Goal: Task Accomplishment & Management: Use online tool/utility

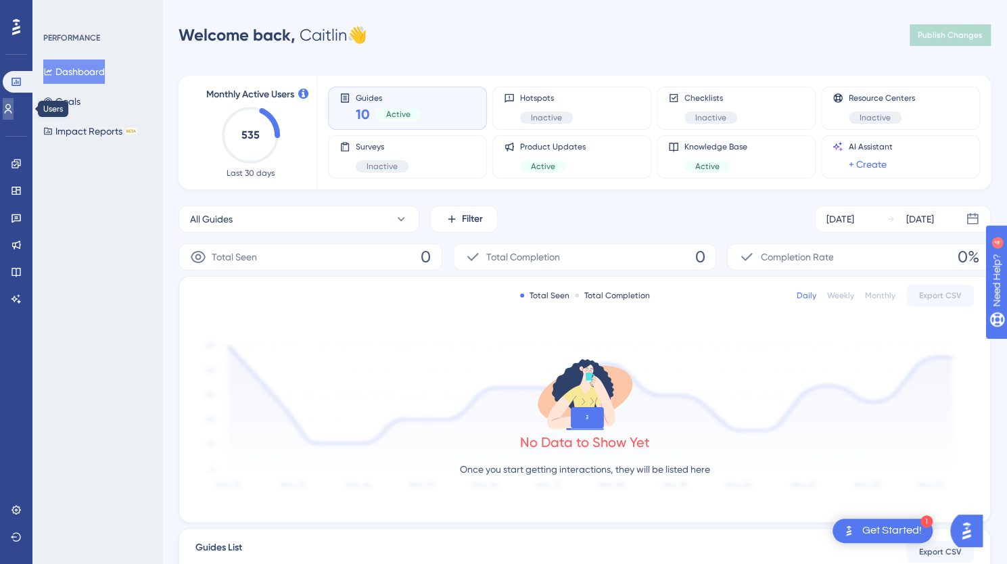
click at [14, 106] on icon at bounding box center [8, 108] width 11 height 11
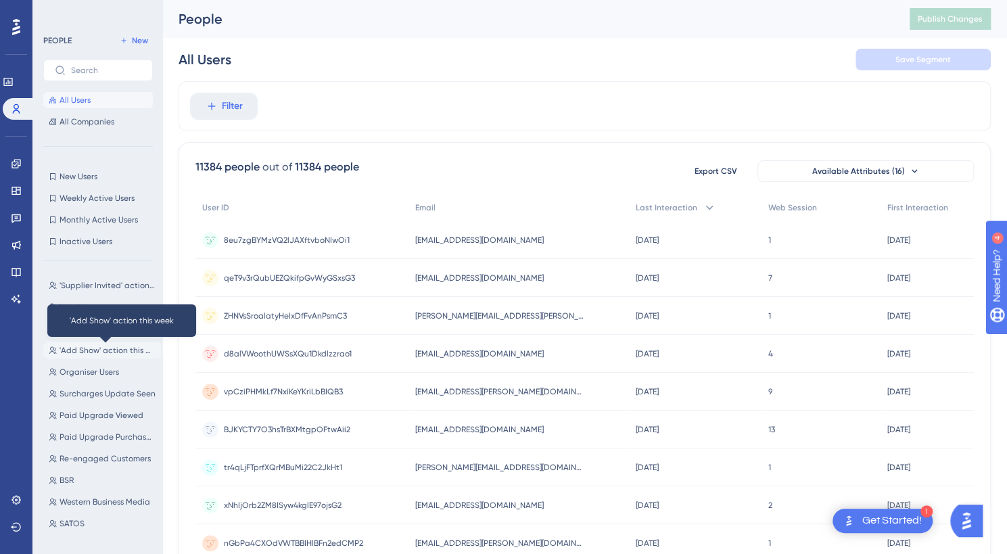
click at [91, 346] on span "'Add Show' action this week" at bounding box center [108, 350] width 96 height 11
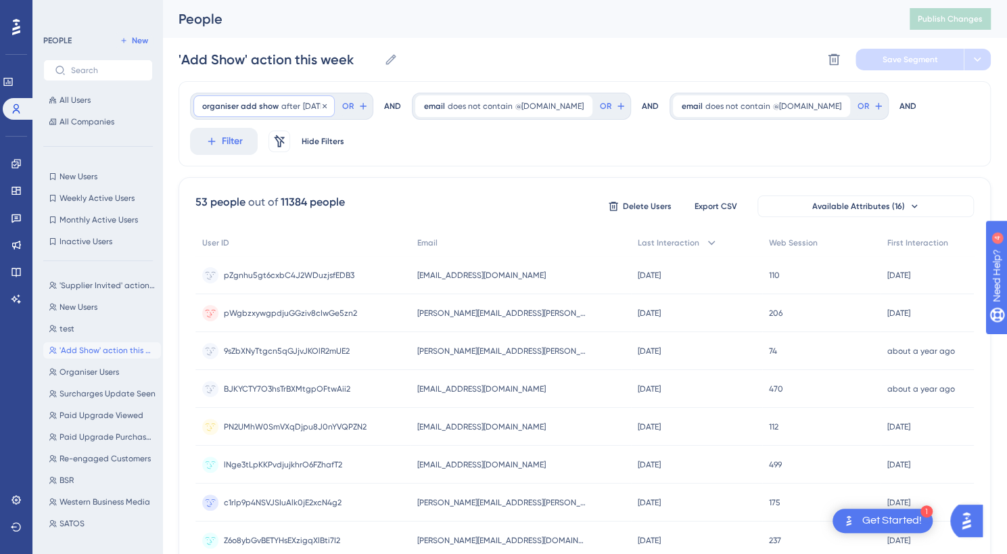
click at [277, 103] on div "organiser add show after [DATE] [DATE] Remove" at bounding box center [263, 106] width 141 height 22
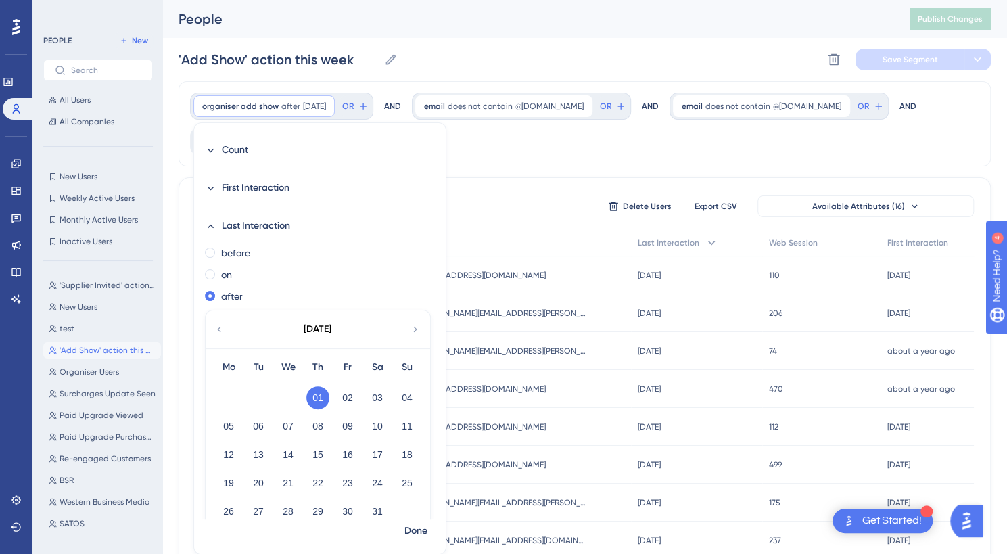
click at [413, 324] on icon at bounding box center [415, 329] width 11 height 12
click at [260, 429] on button "05" at bounding box center [258, 426] width 23 height 23
click at [412, 528] on span "Done" at bounding box center [415, 531] width 23 height 16
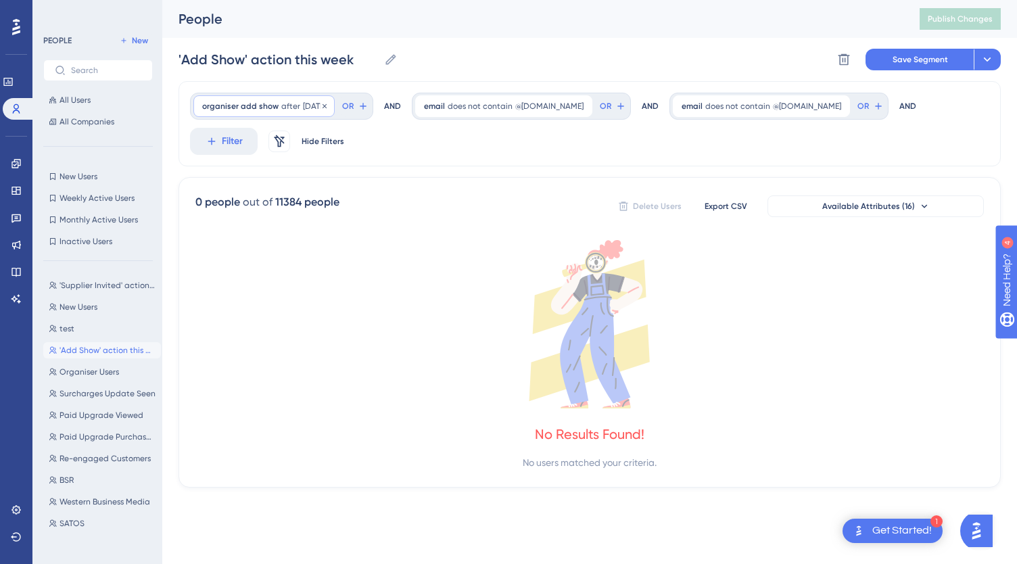
click at [292, 109] on span "after" at bounding box center [290, 106] width 19 height 11
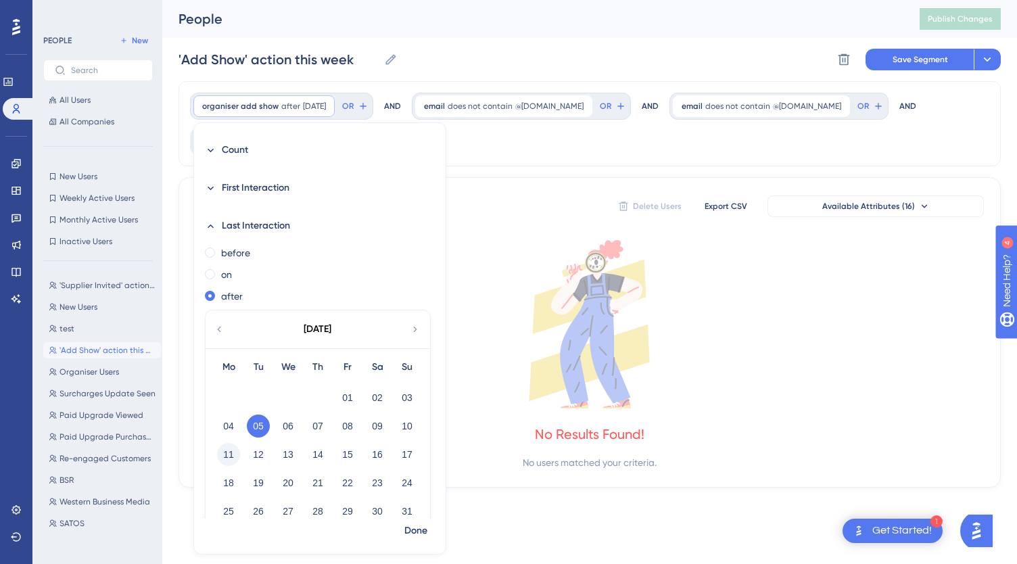
click at [227, 457] on button "11" at bounding box center [228, 454] width 23 height 23
click at [415, 525] on span "Done" at bounding box center [415, 531] width 23 height 16
